Goal: Obtain resource: Download file/media

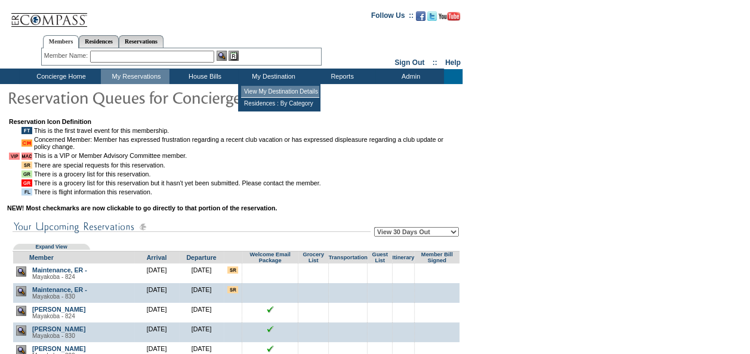
click at [268, 88] on td "View My Destination Details" at bounding box center [280, 92] width 78 height 12
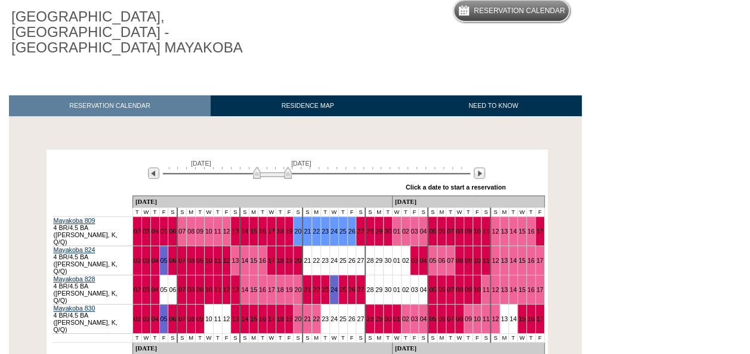
scroll to position [119, 0]
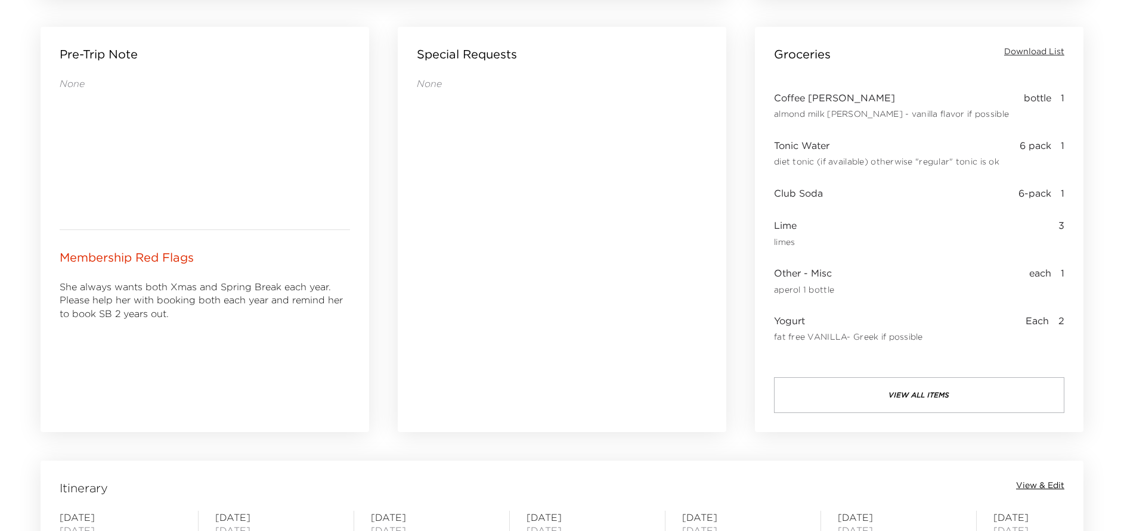
scroll to position [447, 0]
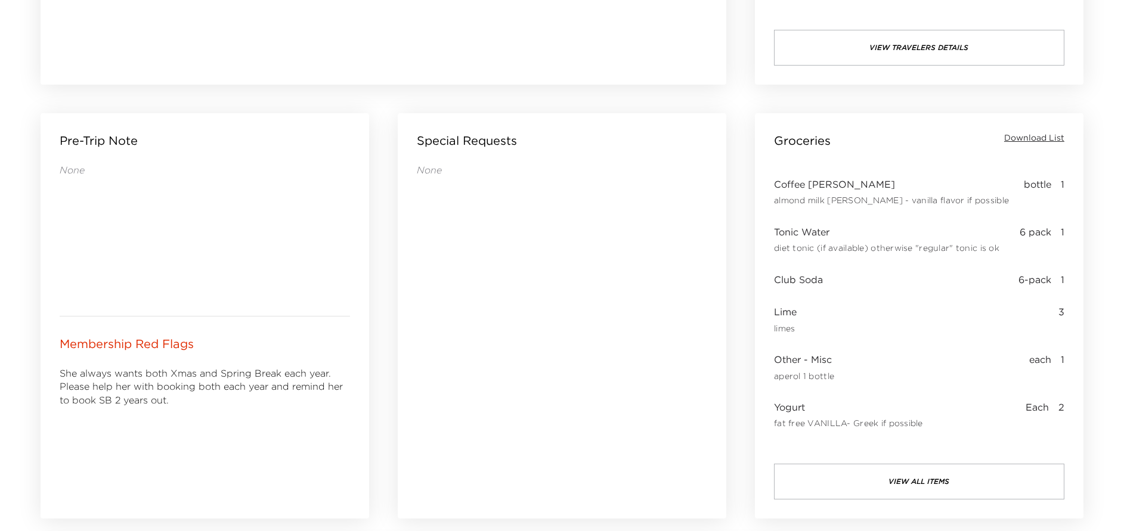
click at [1036, 136] on span "Download List" at bounding box center [1034, 138] width 60 height 12
